Goal: Task Accomplishment & Management: Manage account settings

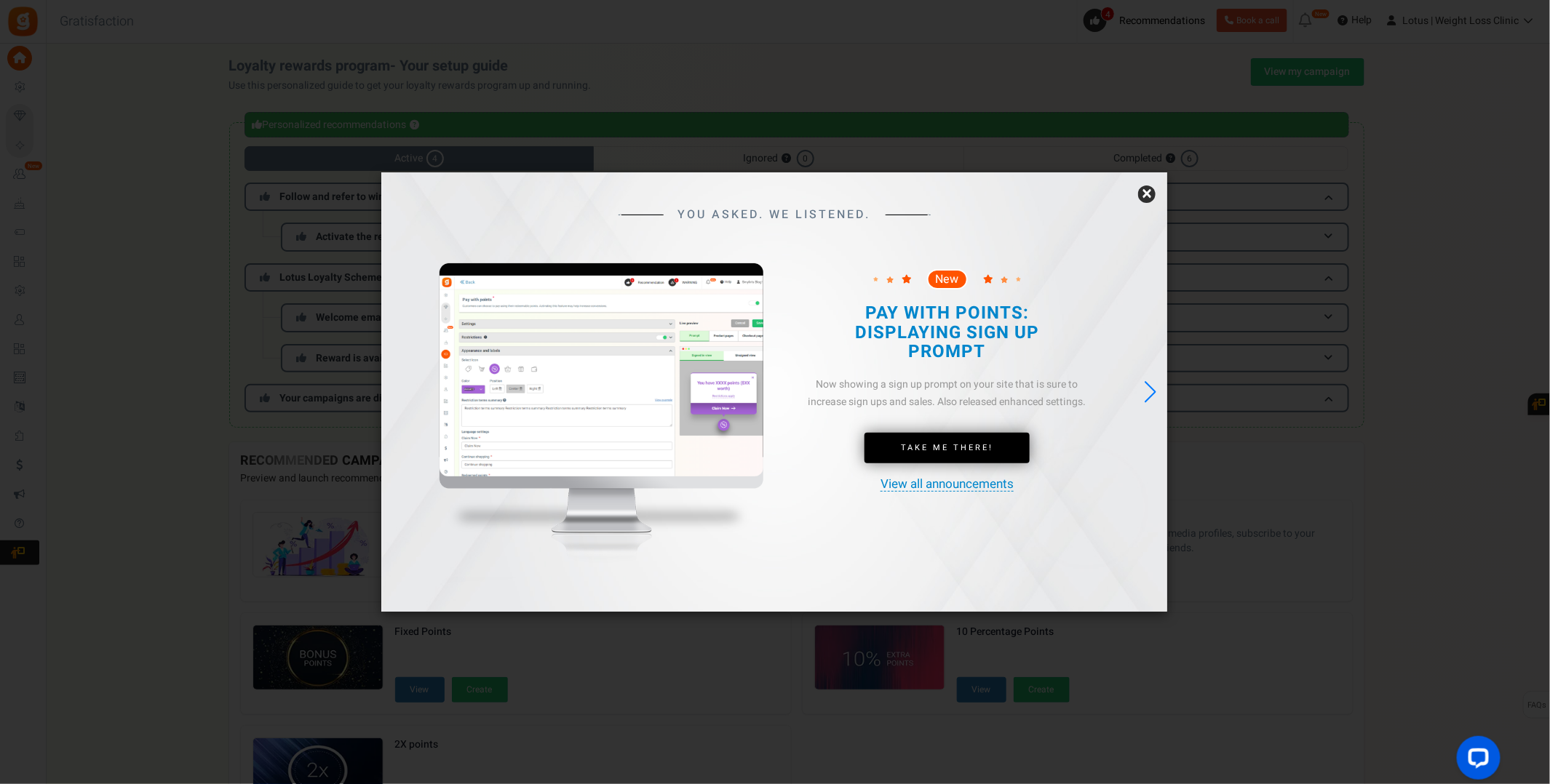
click at [1151, 193] on link "×" at bounding box center [1148, 194] width 18 height 18
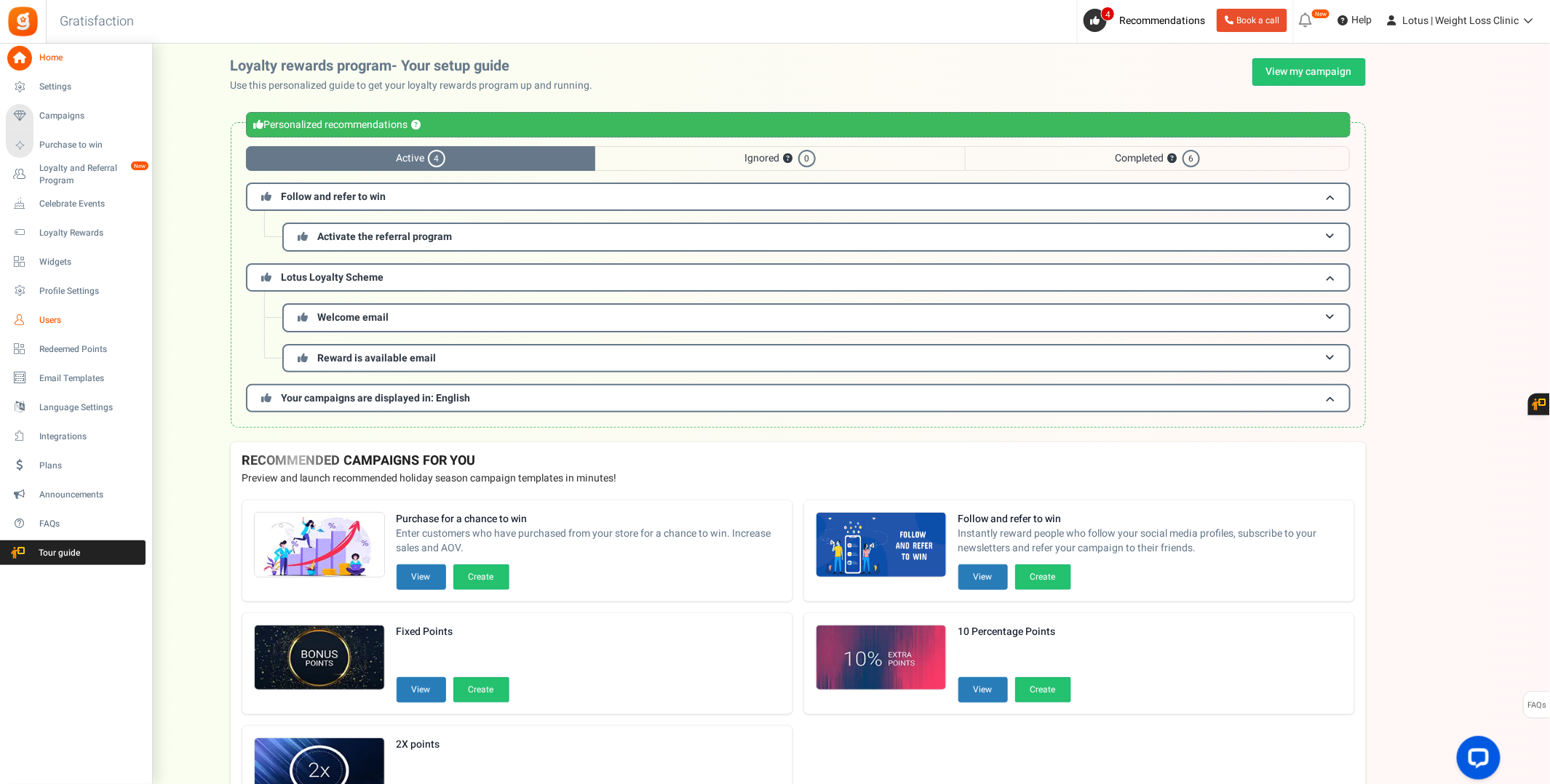
click at [44, 320] on span "Users" at bounding box center [90, 321] width 102 height 12
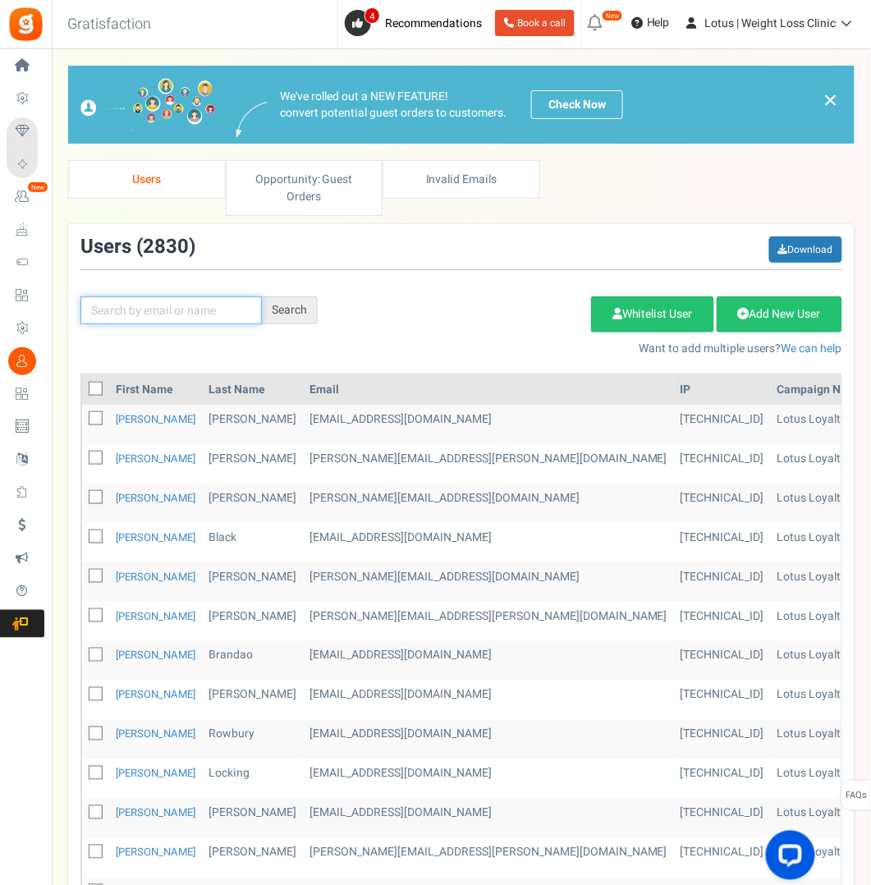
click at [209, 316] on input "text" at bounding box center [171, 310] width 182 height 28
type input "[PERSON_NAME]"
click at [294, 309] on div "Search" at bounding box center [290, 310] width 56 height 28
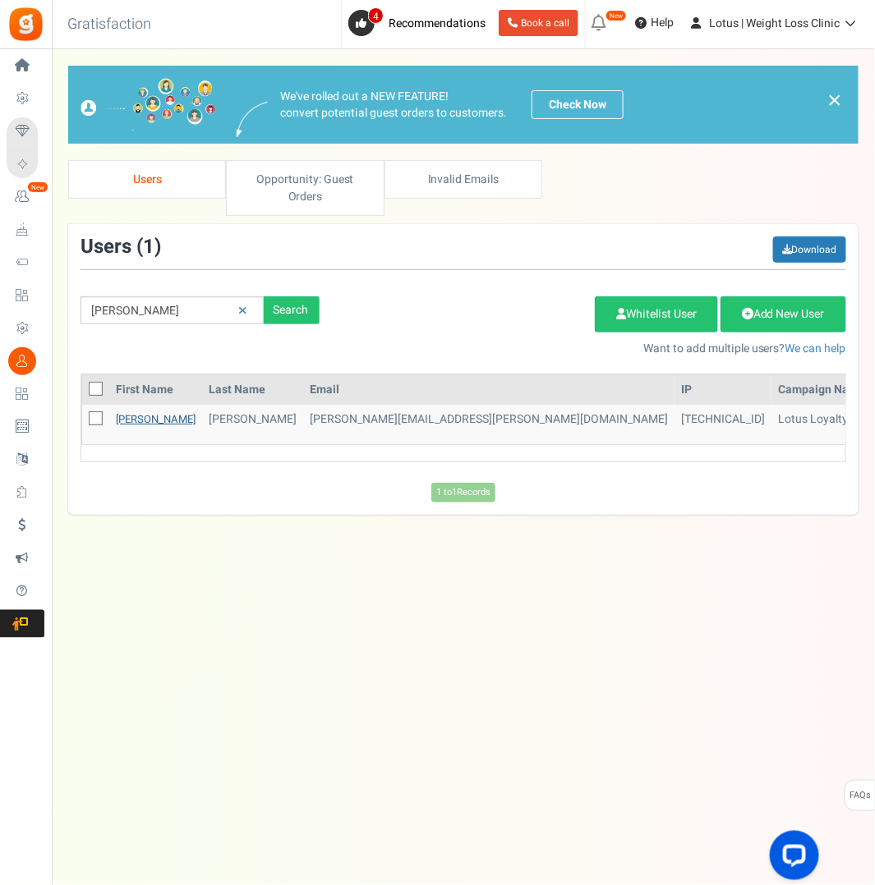
click at [129, 417] on link "[PERSON_NAME]" at bounding box center [156, 419] width 80 height 16
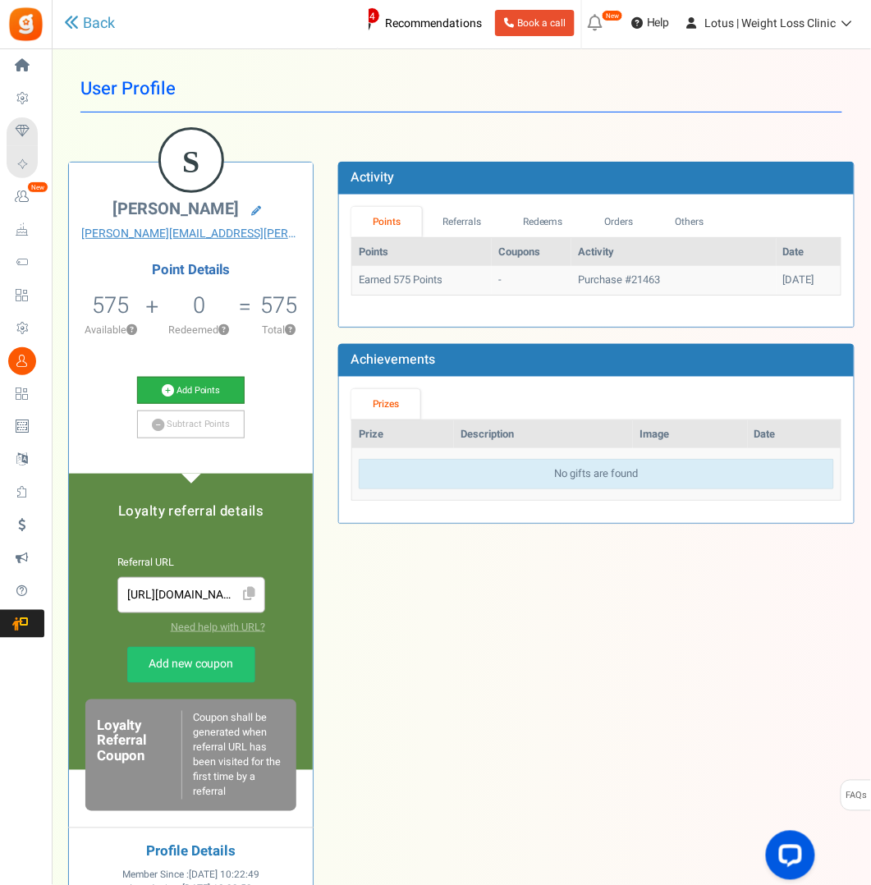
click at [191, 394] on link "Add Points" at bounding box center [191, 391] width 108 height 28
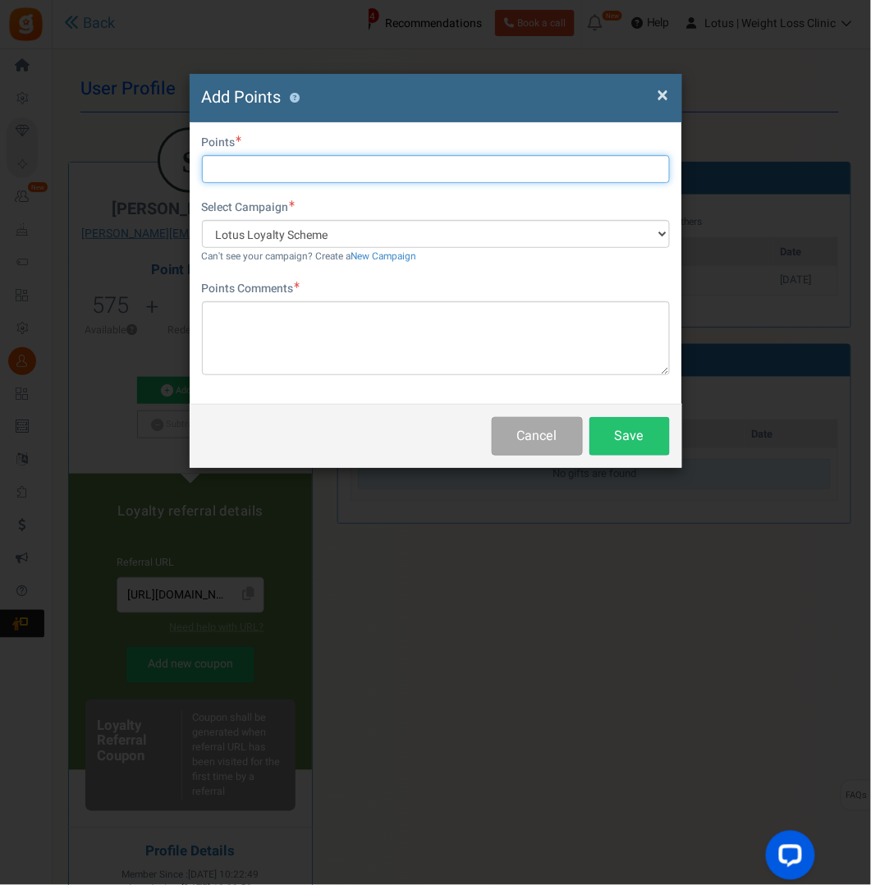
click at [273, 163] on input "text" at bounding box center [436, 169] width 468 height 28
click at [228, 172] on input "2000" at bounding box center [436, 169] width 468 height 28
click at [223, 172] on input "2000" at bounding box center [436, 169] width 468 height 28
type input "2000"
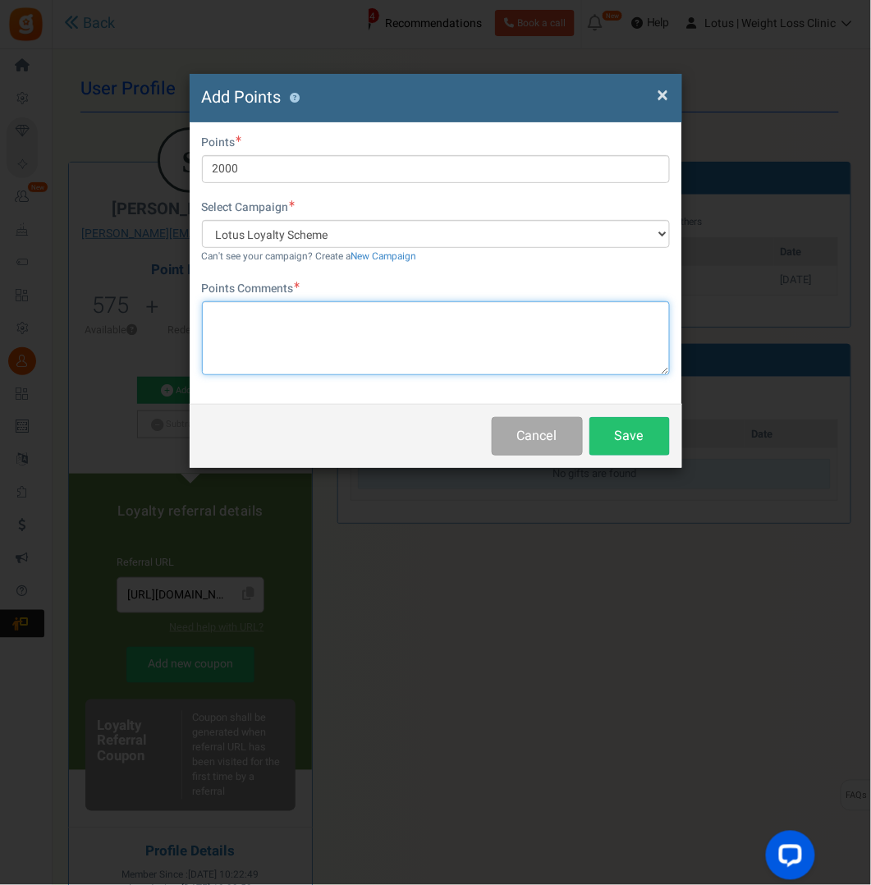
click at [279, 321] on textarea at bounding box center [436, 338] width 468 height 74
type textarea "compensation for the wrong house n"
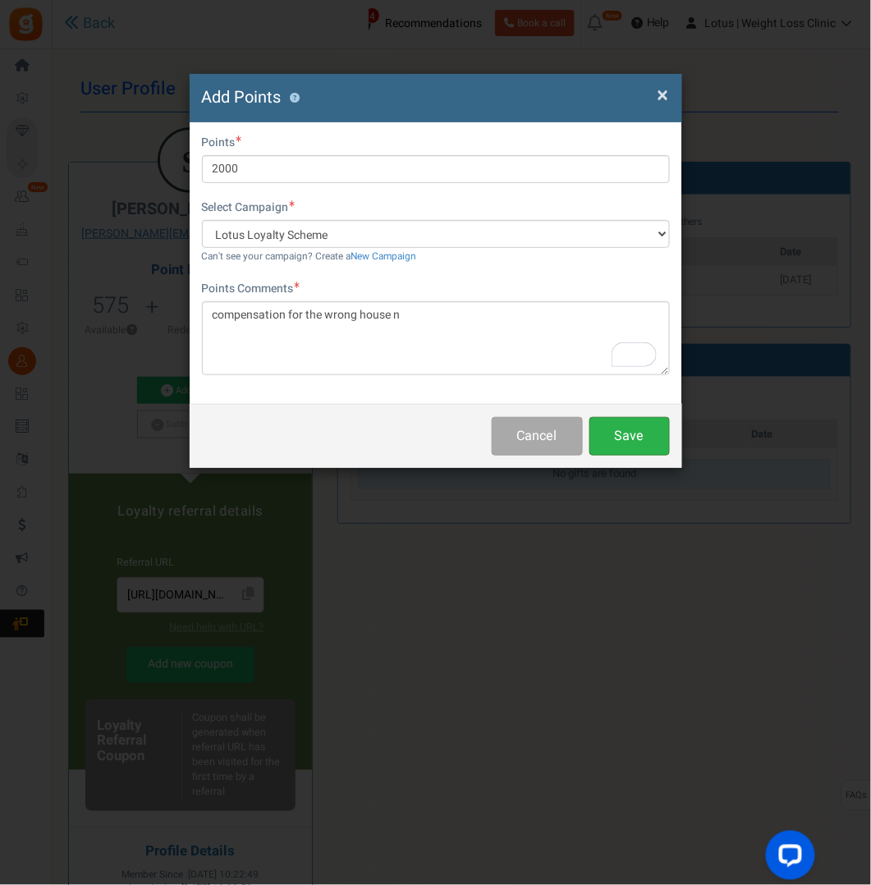
click at [633, 433] on button "Save" at bounding box center [630, 436] width 80 height 39
